Goal: Information Seeking & Learning: Learn about a topic

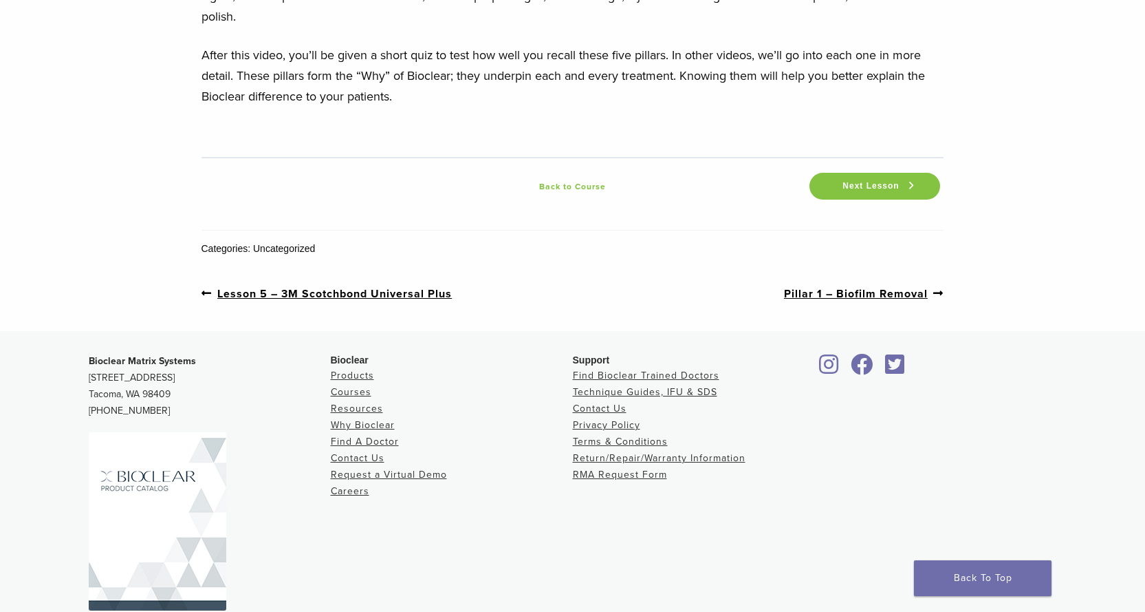
scroll to position [2158, 0]
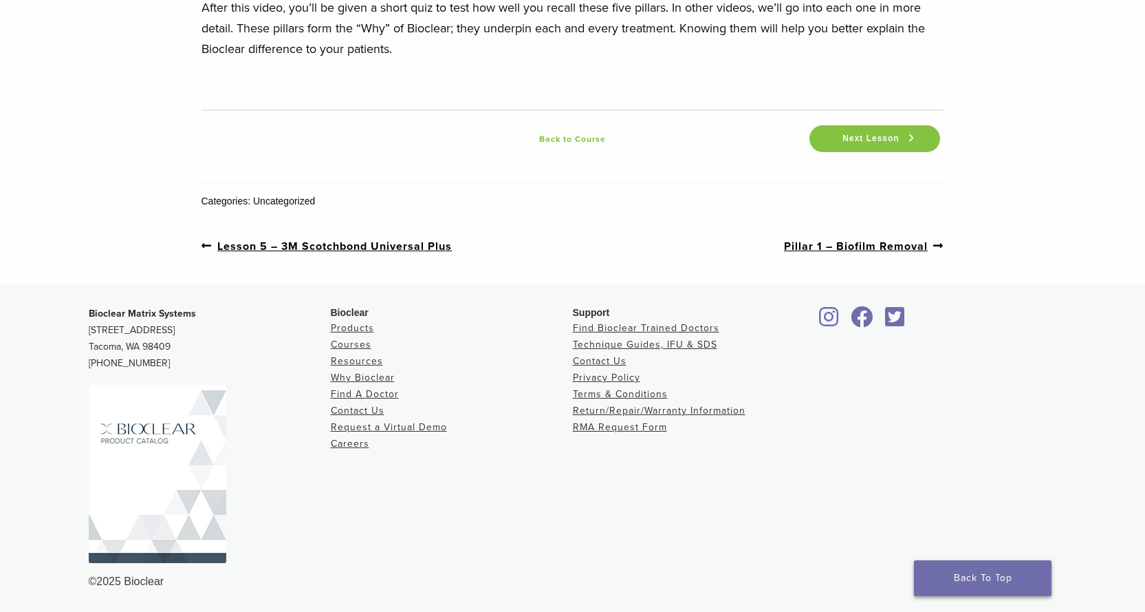
click at [995, 571] on link "Back To Top" at bounding box center [983, 578] width 138 height 36
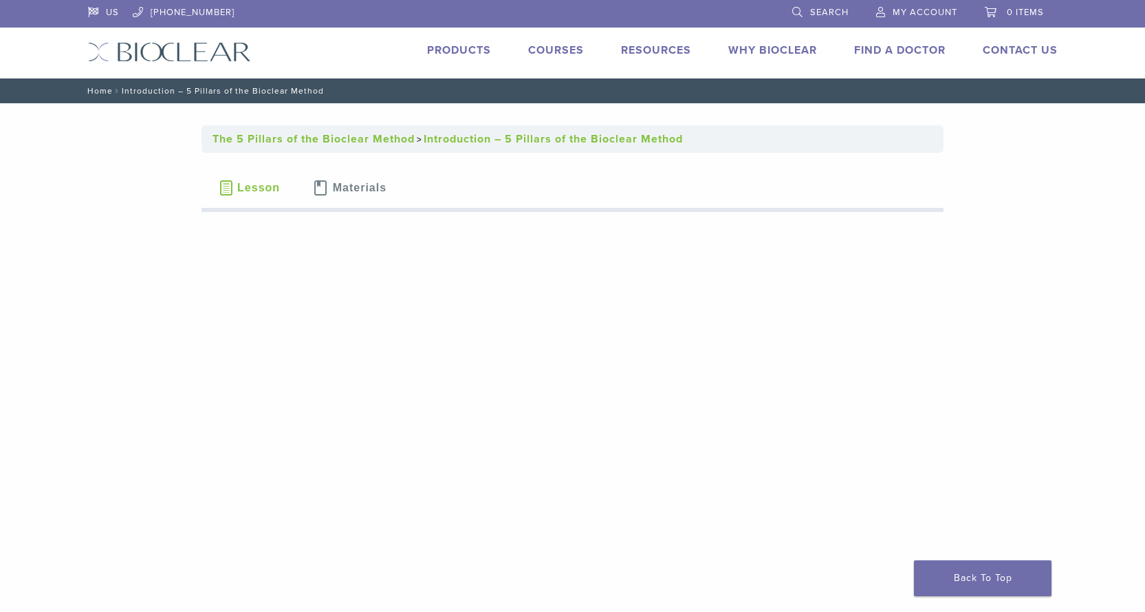
click at [99, 91] on link "Home" at bounding box center [98, 91] width 30 height 10
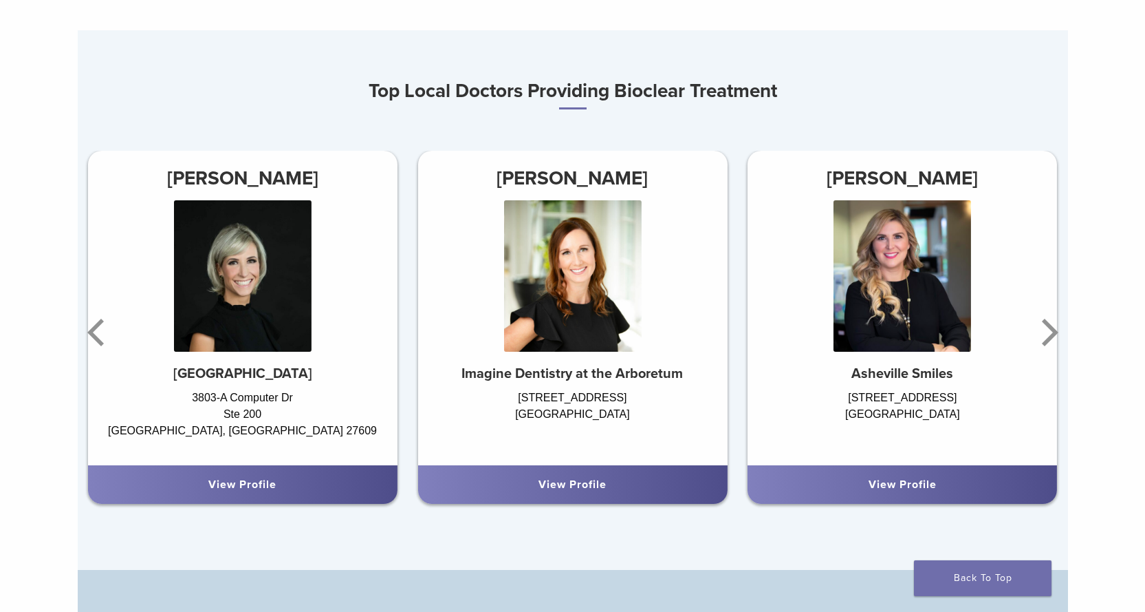
scroll to position [825, 0]
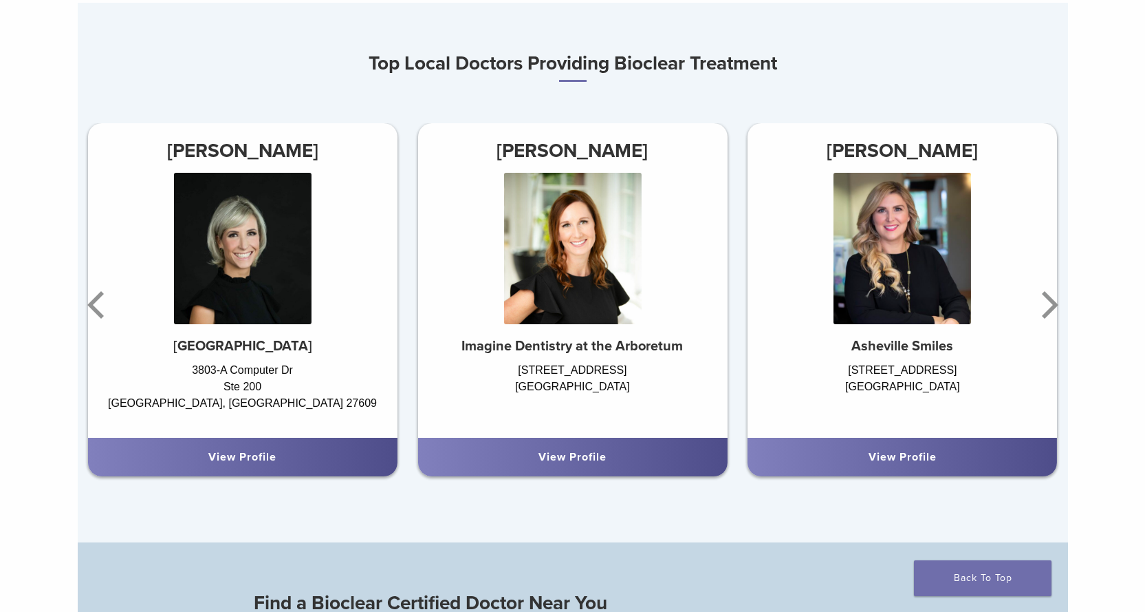
click at [916, 301] on img at bounding box center [903, 248] width 138 height 151
click at [1046, 310] on icon "Next" at bounding box center [1048, 304] width 28 height 83
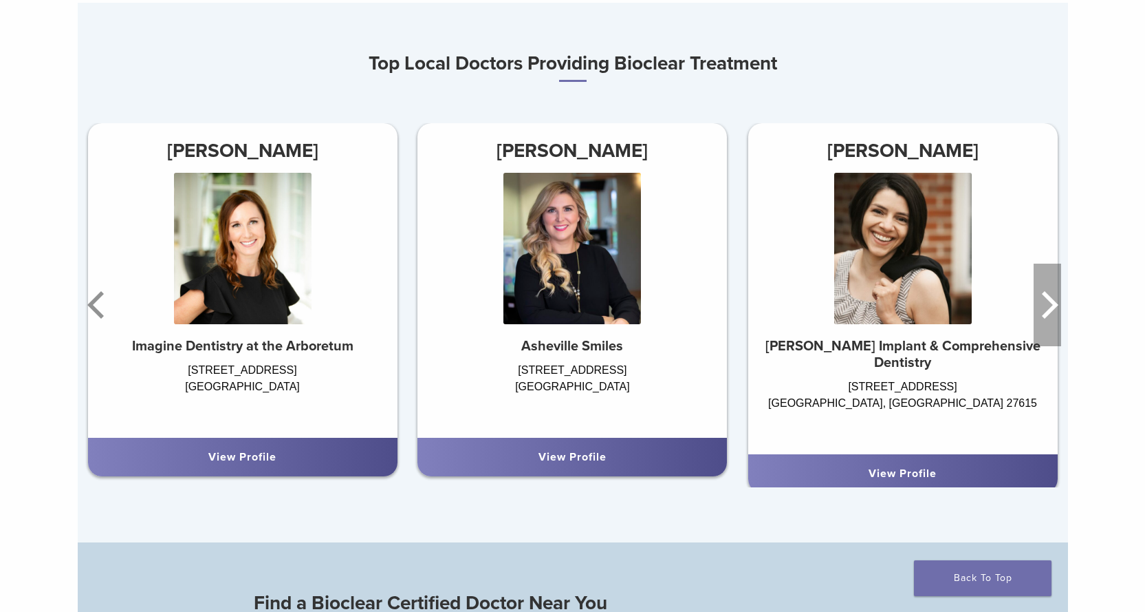
click at [1048, 310] on icon "Next" at bounding box center [1048, 304] width 28 height 83
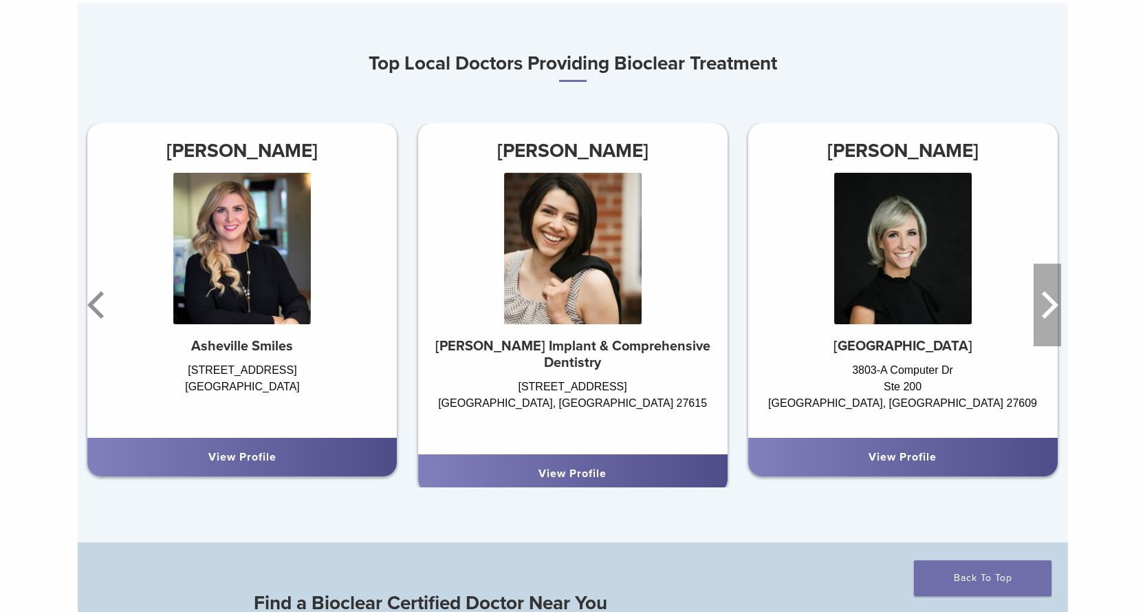
click at [1048, 310] on icon "Next" at bounding box center [1048, 304] width 28 height 83
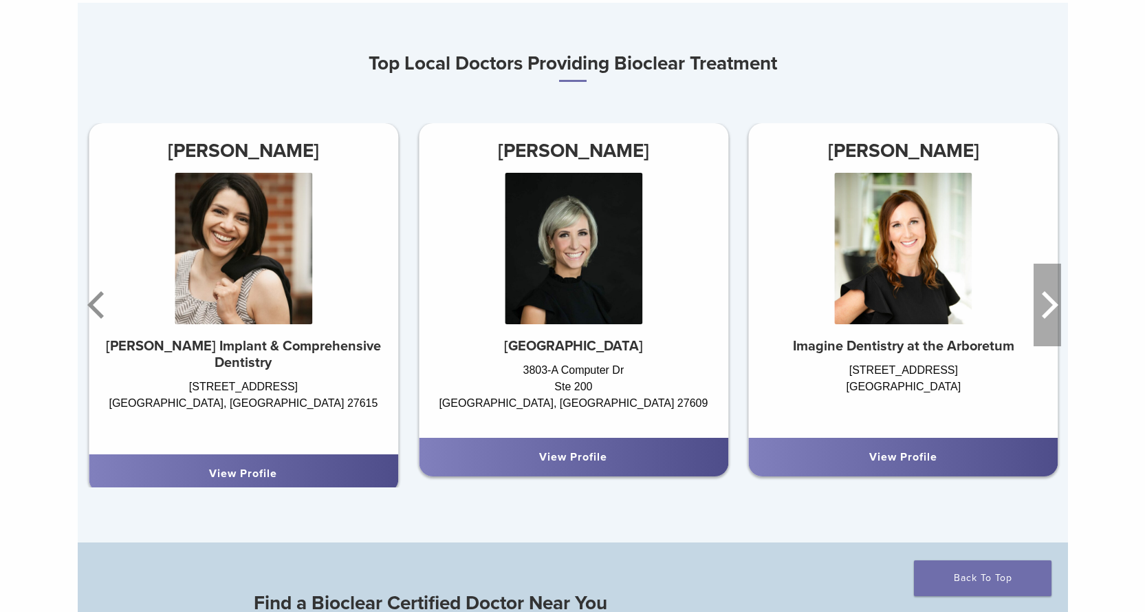
click at [1048, 310] on icon "Next" at bounding box center [1048, 304] width 28 height 83
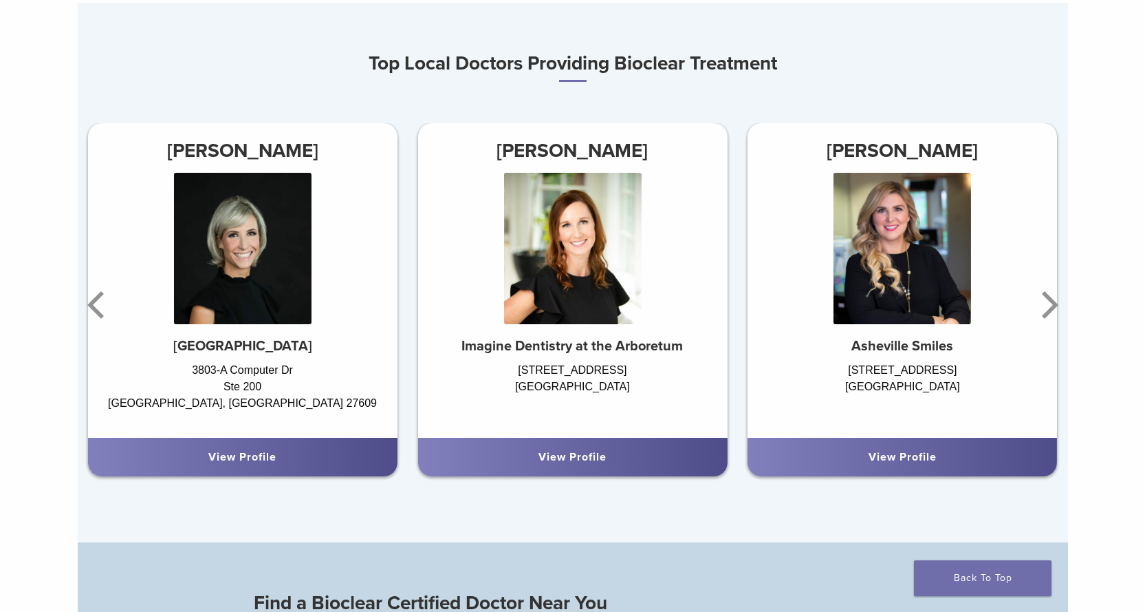
click at [239, 450] on div "View Profile" at bounding box center [243, 456] width 310 height 39
click at [244, 460] on link "View Profile" at bounding box center [242, 457] width 68 height 14
click at [912, 458] on link "View Profile" at bounding box center [903, 457] width 68 height 14
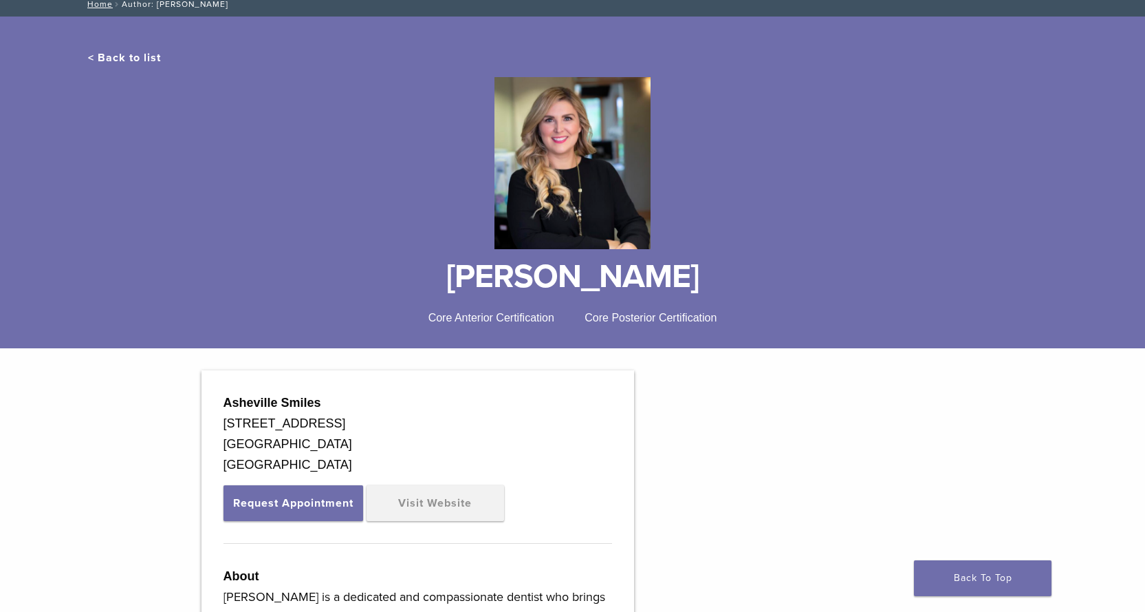
scroll to position [206, 0]
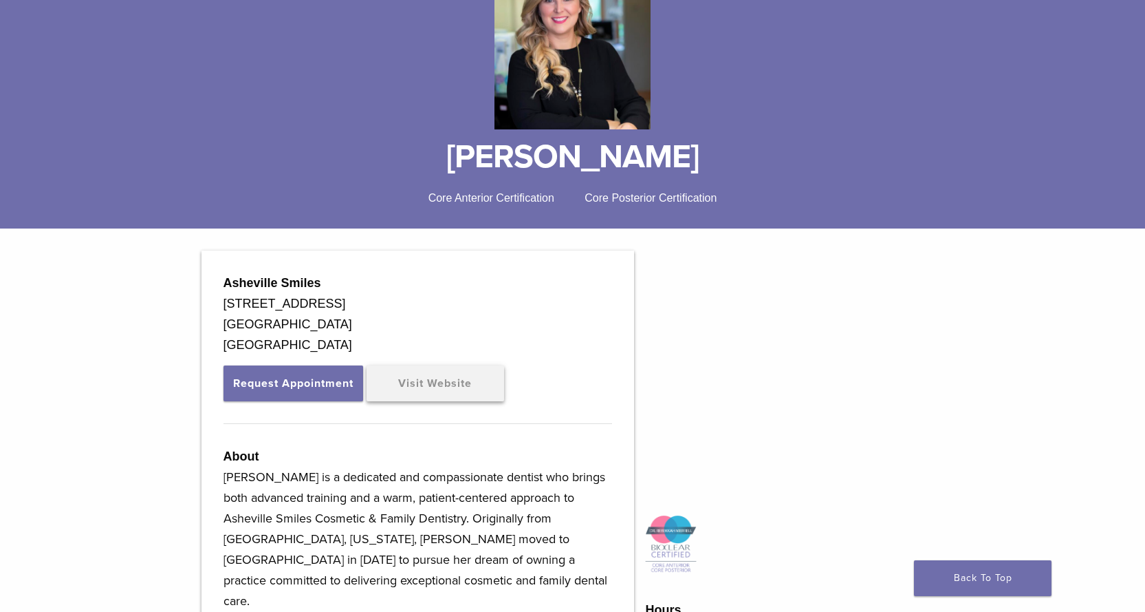
click at [424, 386] on link "Visit Website" at bounding box center [436, 383] width 138 height 36
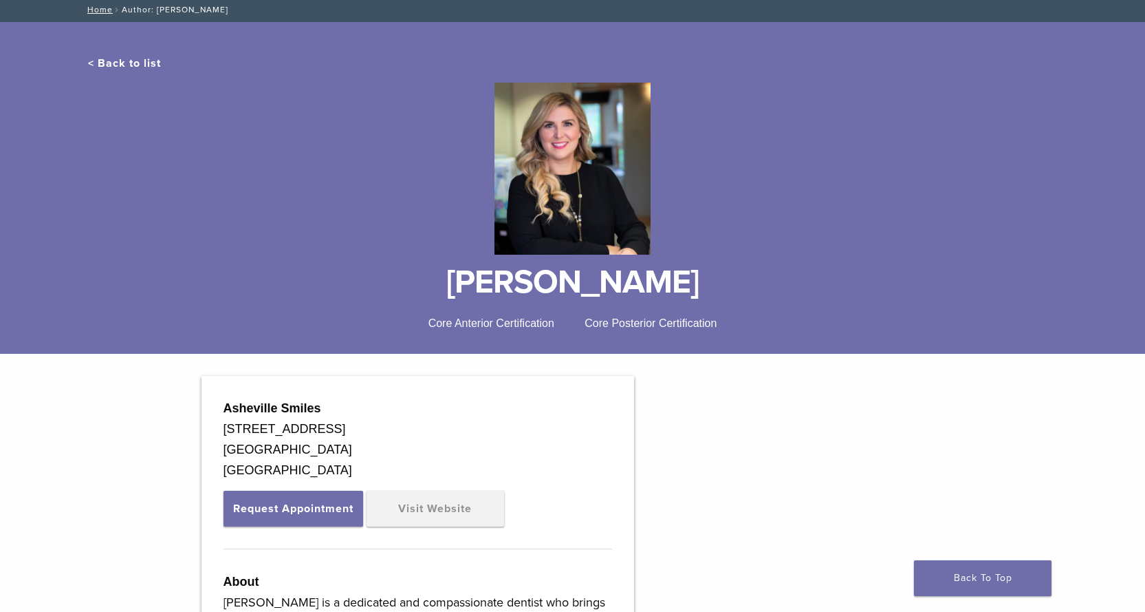
scroll to position [0, 0]
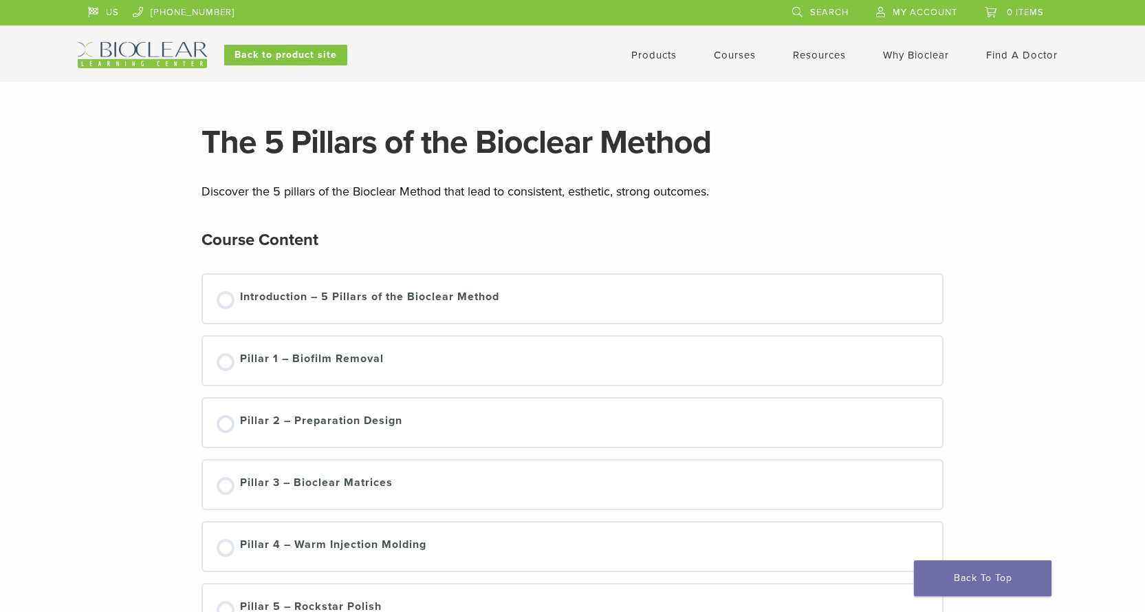
scroll to position [69, 0]
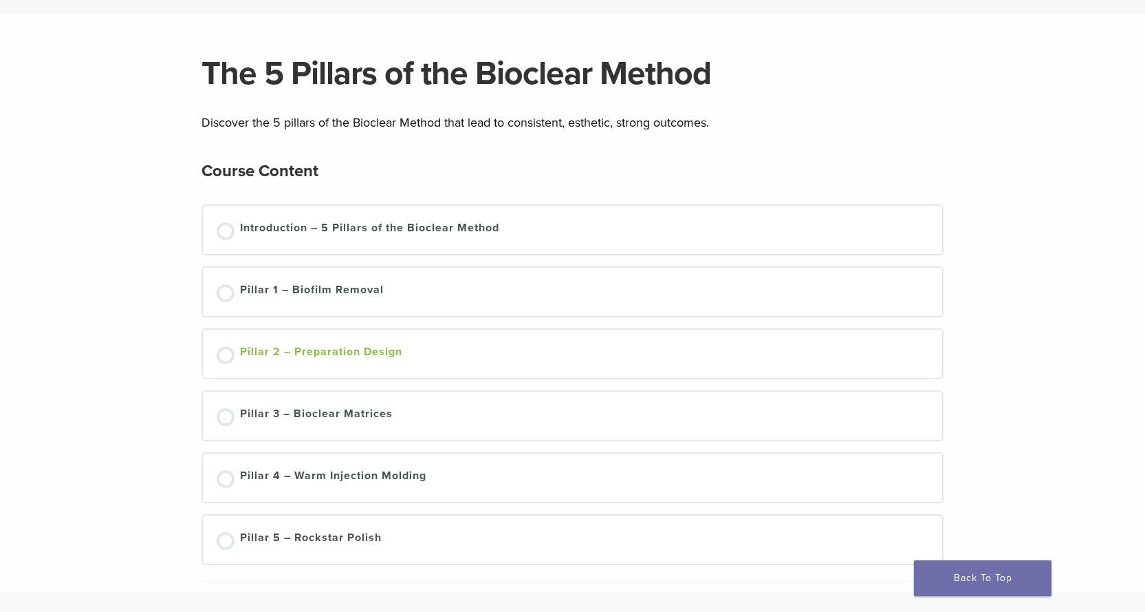
click at [221, 356] on div at bounding box center [226, 355] width 18 height 18
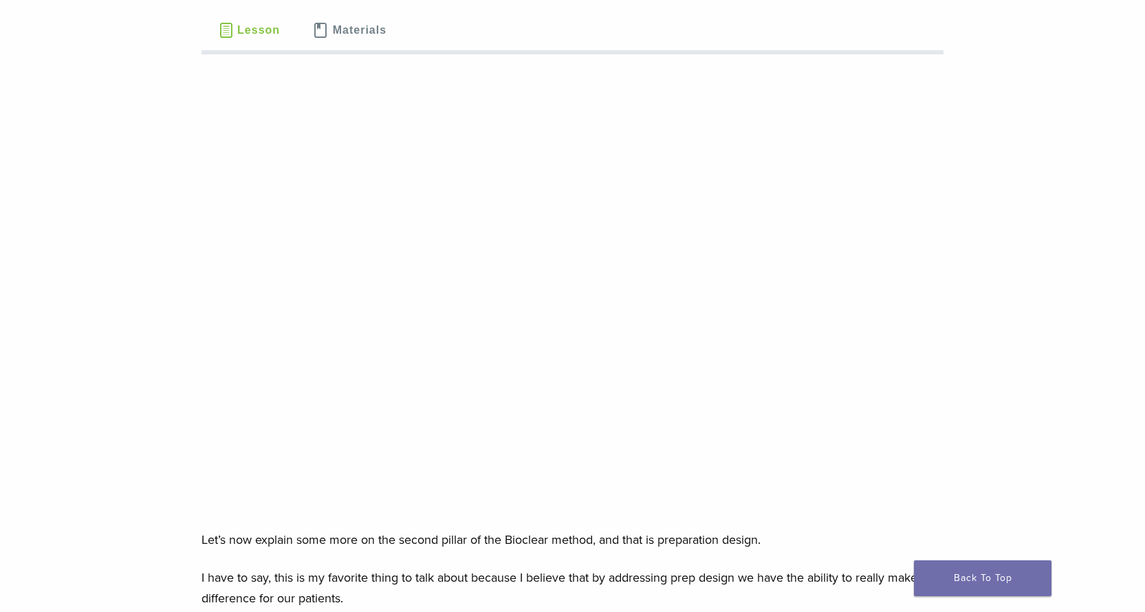
scroll to position [138, 0]
